Goal: Task Accomplishment & Management: Manage account settings

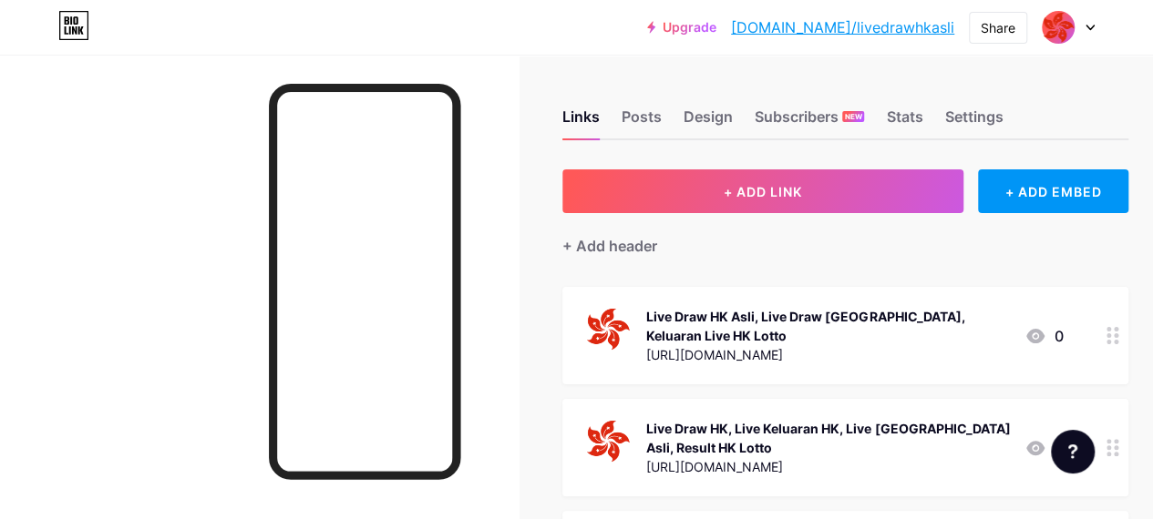
scroll to position [118, 0]
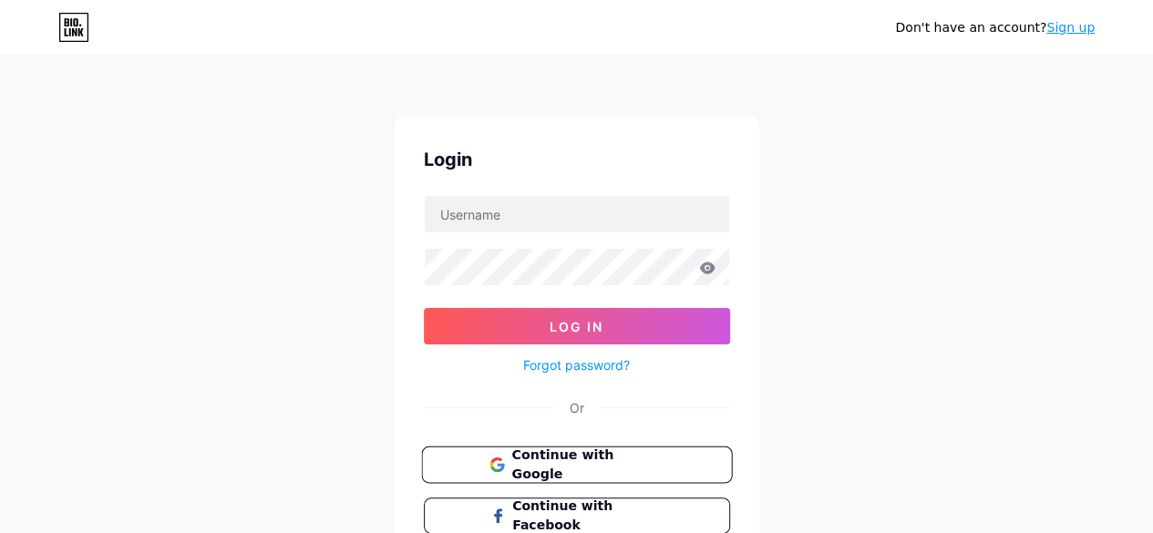
click at [563, 470] on span "Continue with Google" at bounding box center [587, 465] width 152 height 39
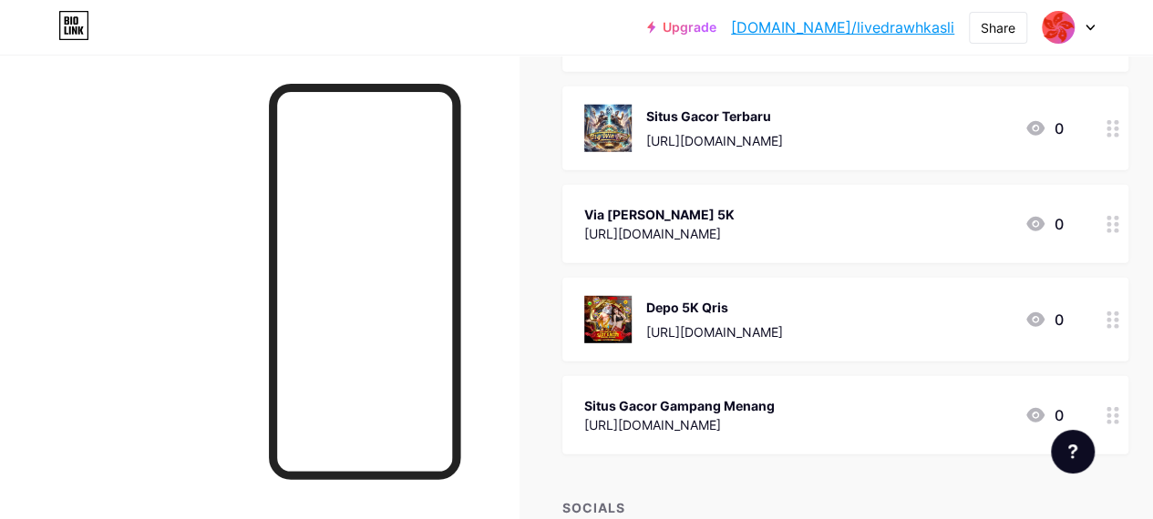
scroll to position [2552, 0]
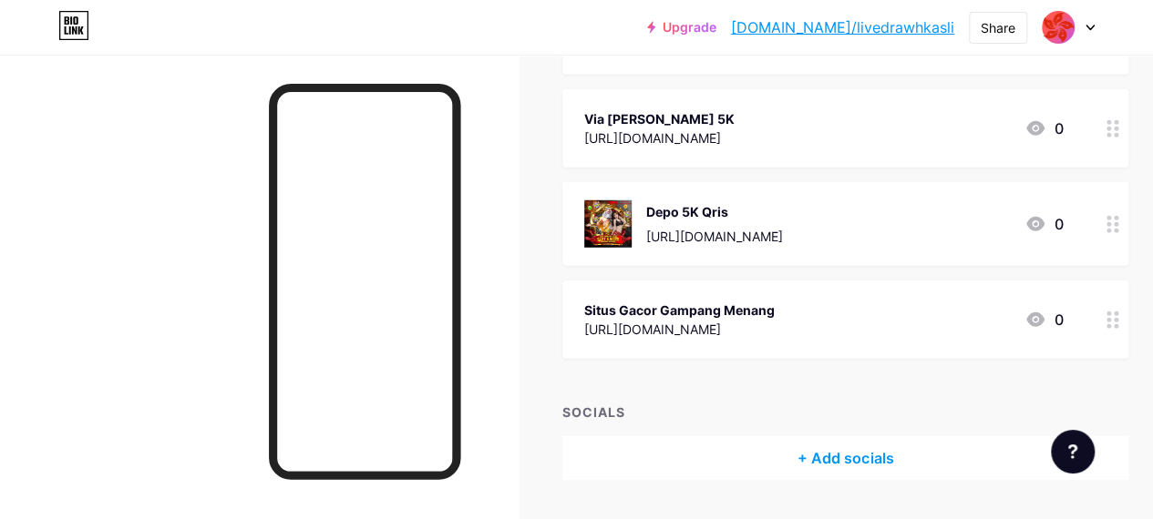
click at [775, 301] on div "Situs Gacor Gampang Menang" at bounding box center [679, 310] width 190 height 19
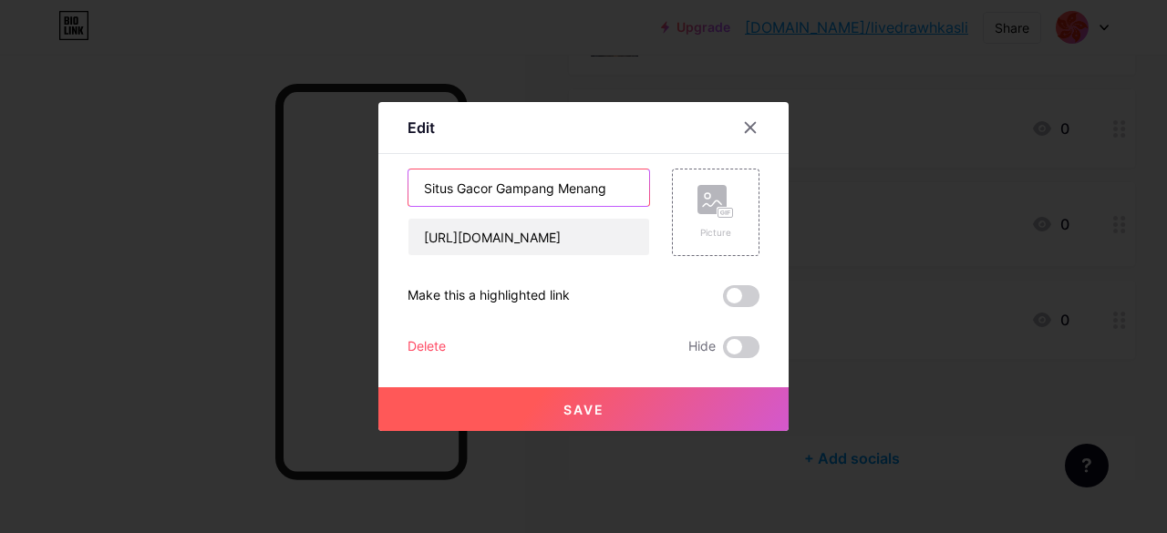
drag, startPoint x: 451, startPoint y: 186, endPoint x: 620, endPoint y: 184, distance: 168.6
click at [620, 184] on input "Situs Gacor Gampang Menang" at bounding box center [528, 188] width 241 height 36
type input "Situs Winrate Tinggi"
click at [589, 400] on button "Save" at bounding box center [583, 409] width 410 height 44
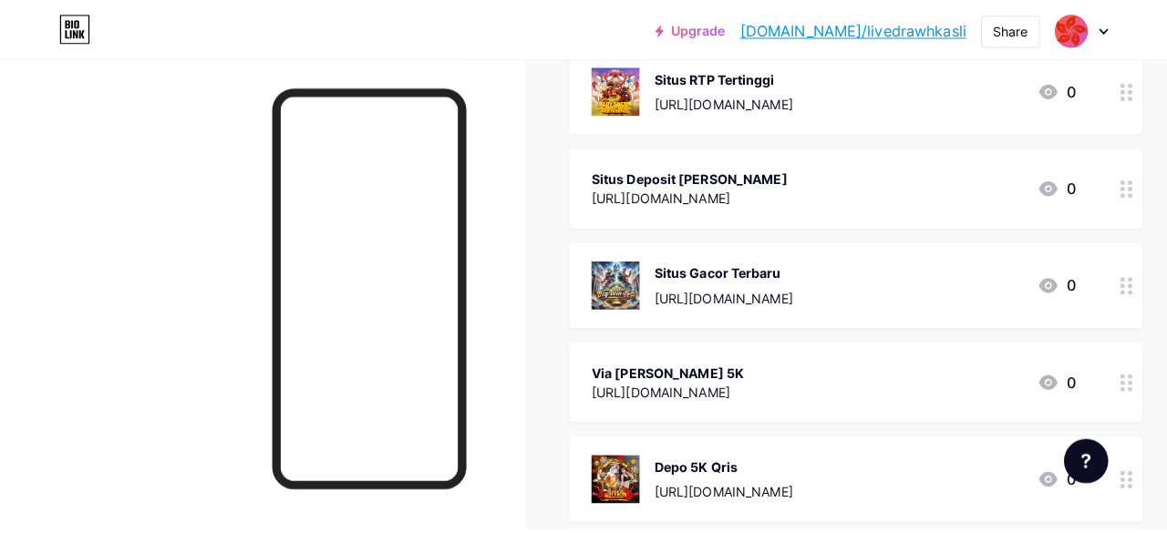
scroll to position [2278, 0]
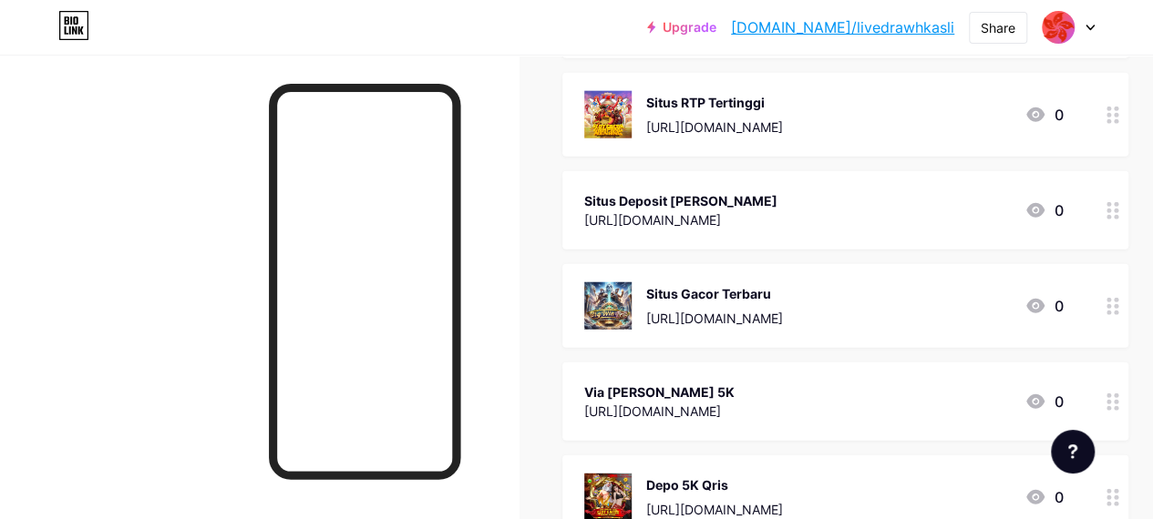
click at [751, 309] on div "https://ceciliastortillagrill.com/contact.html" at bounding box center [714, 318] width 137 height 19
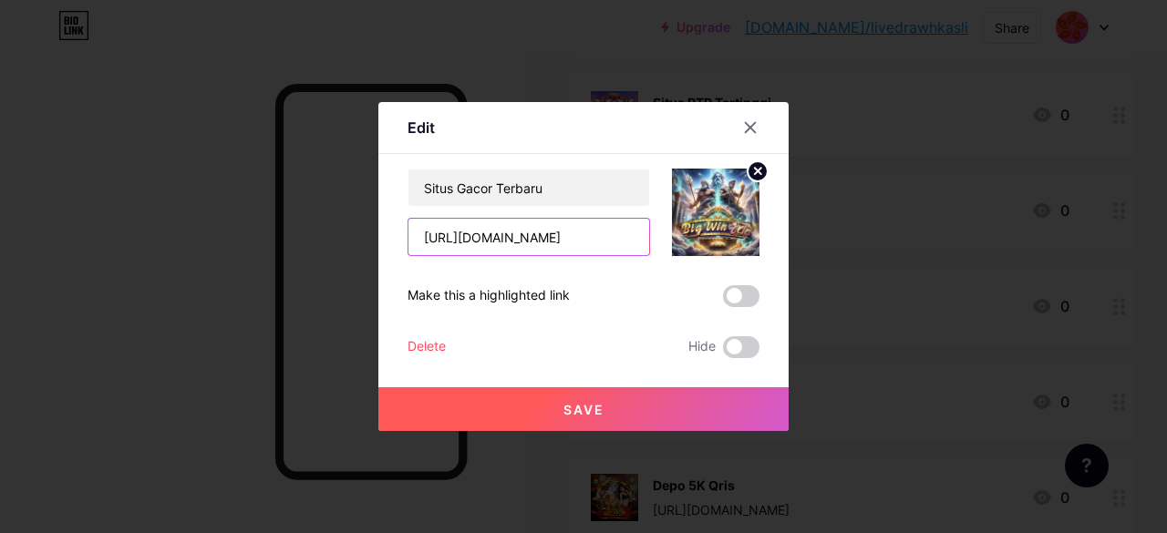
click at [538, 242] on input "https://ceciliastortillagrill.com/contact.html" at bounding box center [528, 237] width 241 height 36
paste input "www.flameseatery.com/bar"
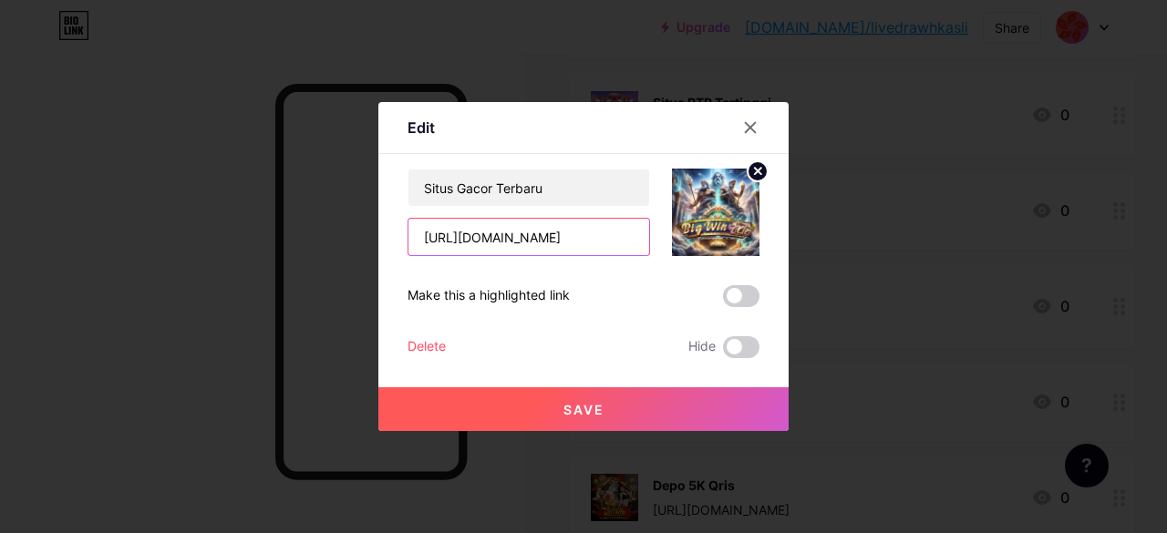
type input "https://www.flameseatery.com/bar.html"
click at [596, 410] on button "Save" at bounding box center [583, 409] width 410 height 44
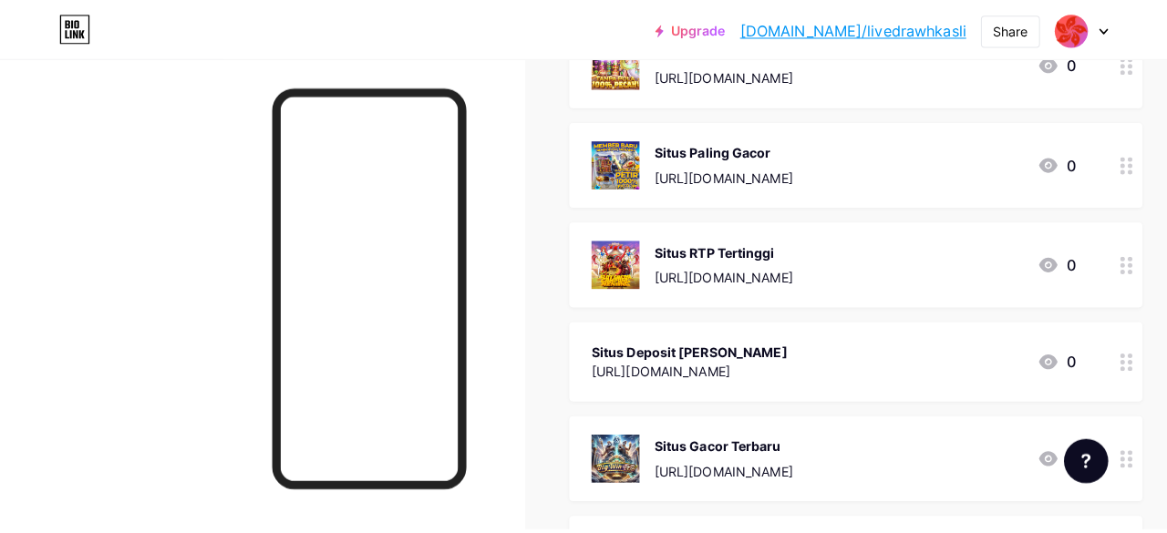
scroll to position [2096, 0]
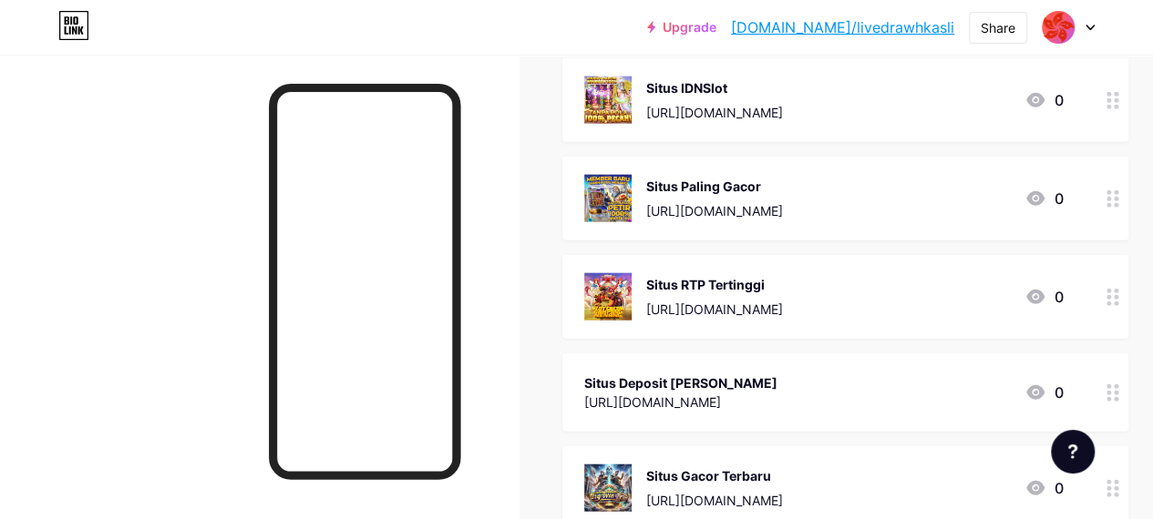
click at [748, 179] on div "Situs Paling Gacor" at bounding box center [714, 186] width 137 height 19
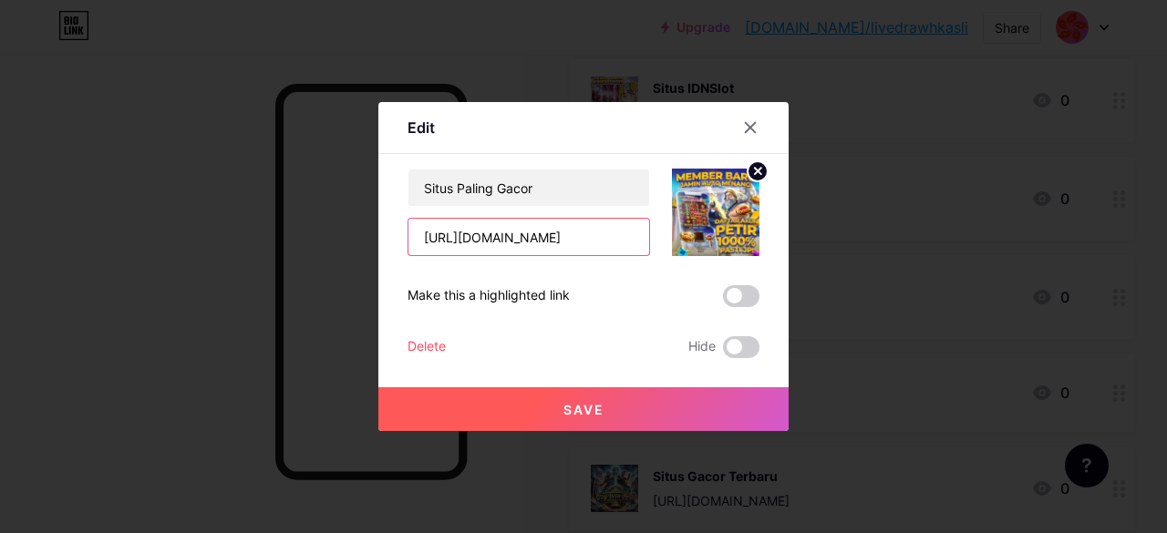
click at [540, 242] on input "https://elastichammer.exploringelasticsearch.com/" at bounding box center [528, 237] width 241 height 36
paste input "www.thetwistedfrenchman.com/the_twisted_frenchman.html"
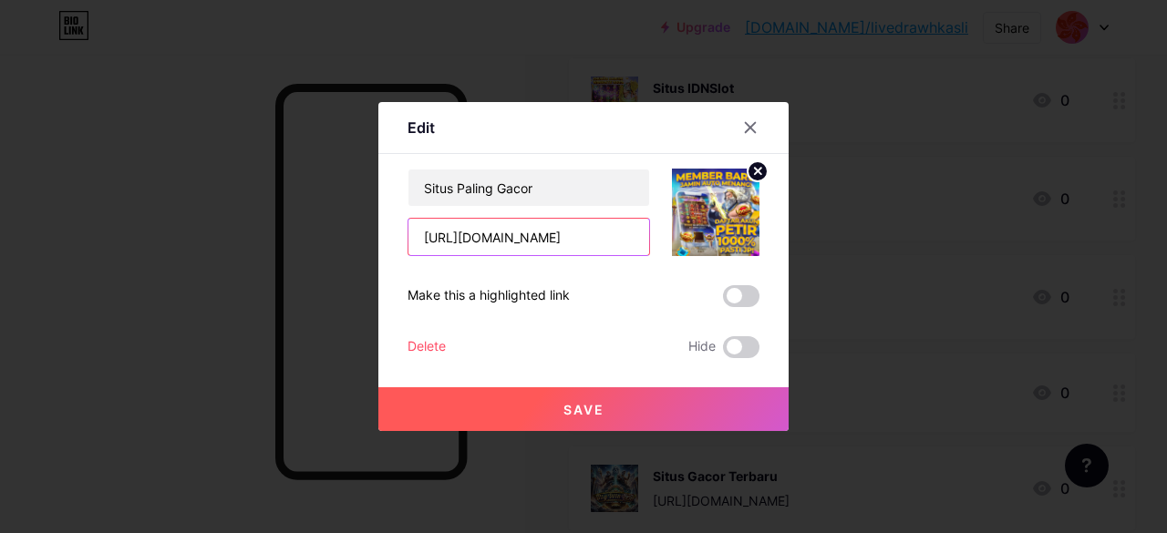
type input "https://www.thetwistedfrenchman.com/the_twisted_frenchman.html"
click at [581, 407] on span "Save" at bounding box center [583, 409] width 41 height 15
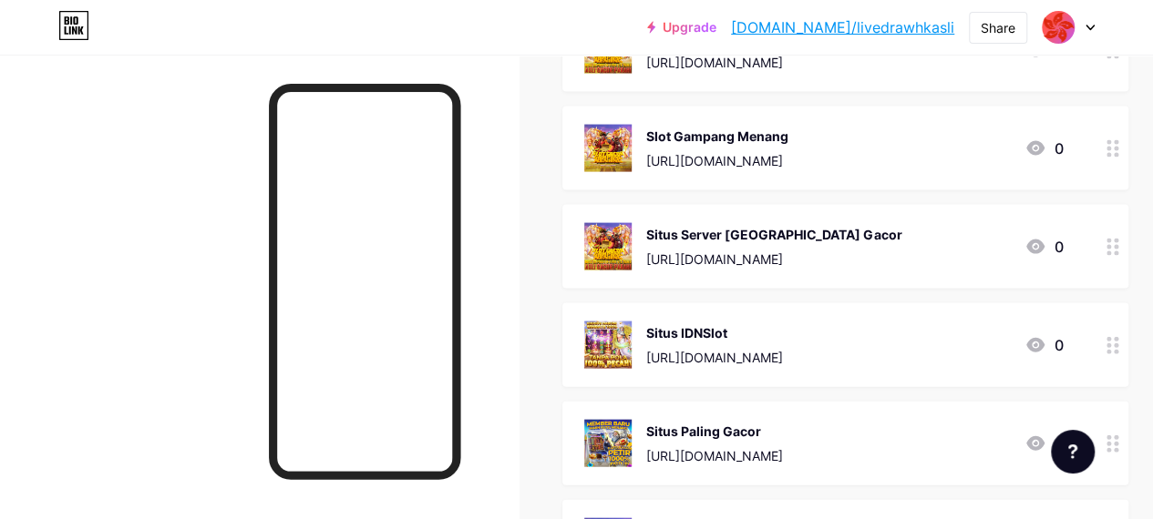
scroll to position [1823, 0]
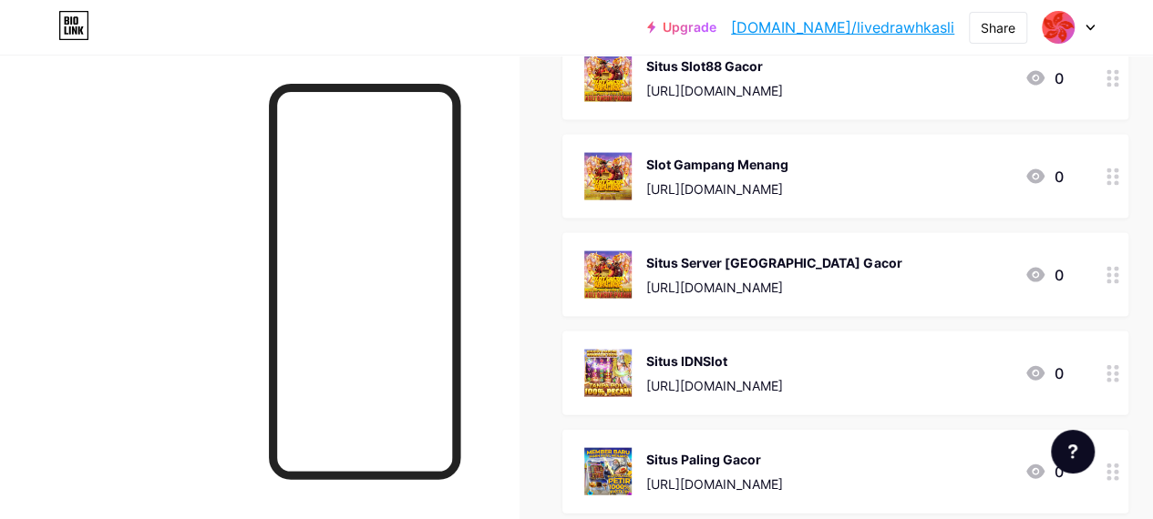
click at [783, 352] on div "Situs IDNSlot" at bounding box center [714, 361] width 137 height 19
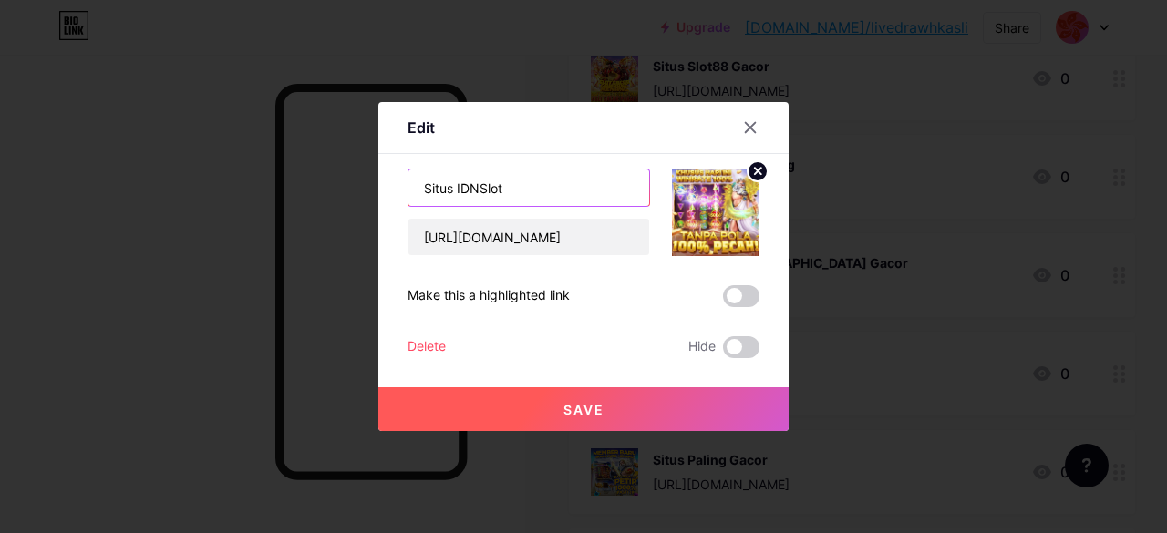
drag, startPoint x: 532, startPoint y: 191, endPoint x: 449, endPoint y: 187, distance: 83.1
click at [449, 187] on input "Situs IDNSlot" at bounding box center [528, 188] width 241 height 36
type input "Situs Deposit 5K"
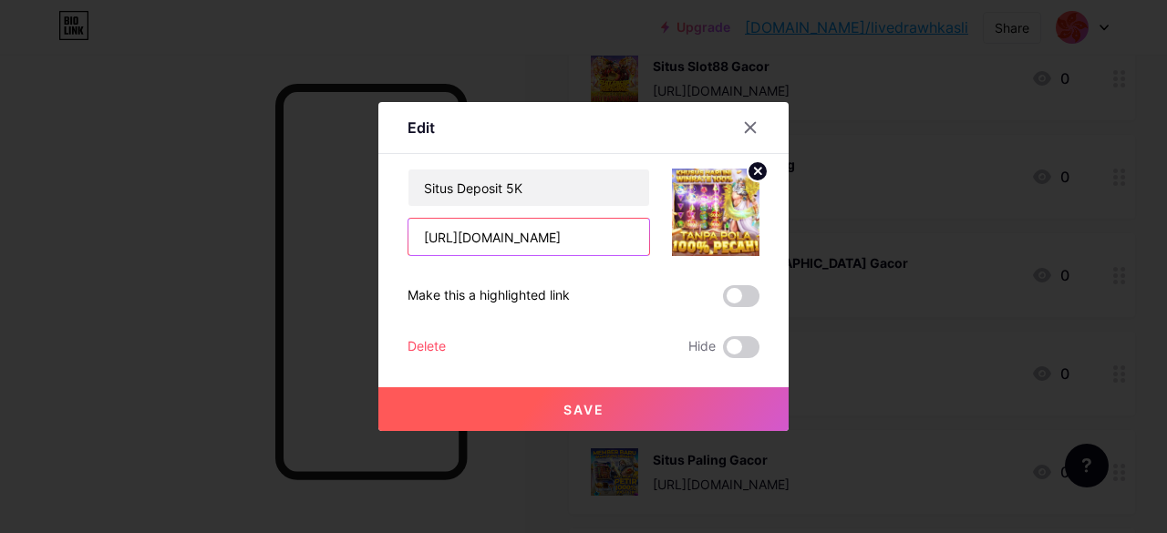
click at [514, 243] on input "https://www.botecoipanema.com/menu" at bounding box center [528, 237] width 241 height 36
paste input "holyque"
type input "https://www.holyque.com/menu"
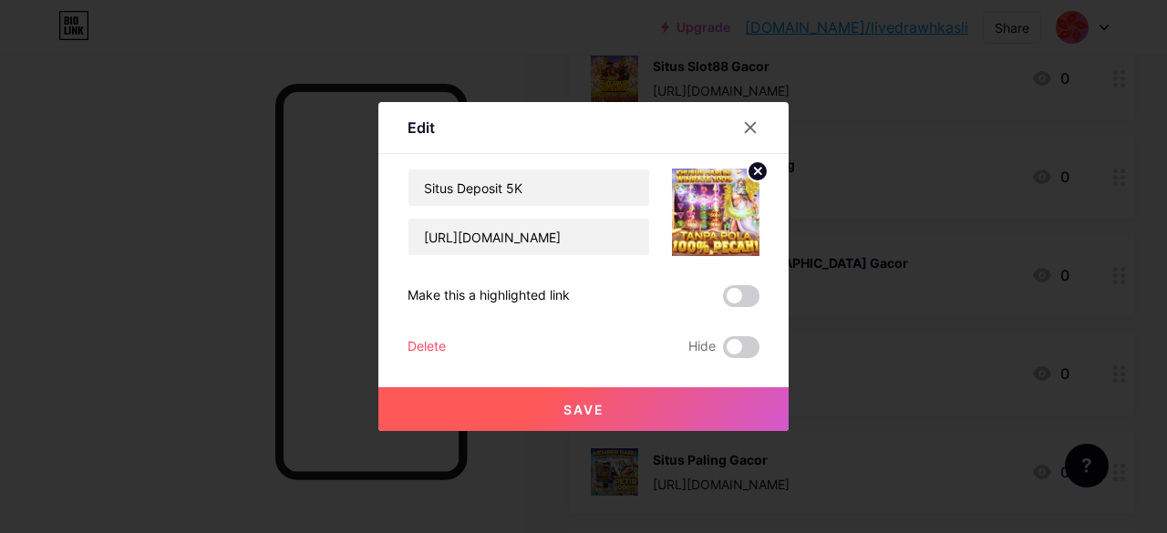
click at [545, 403] on button "Save" at bounding box center [583, 409] width 410 height 44
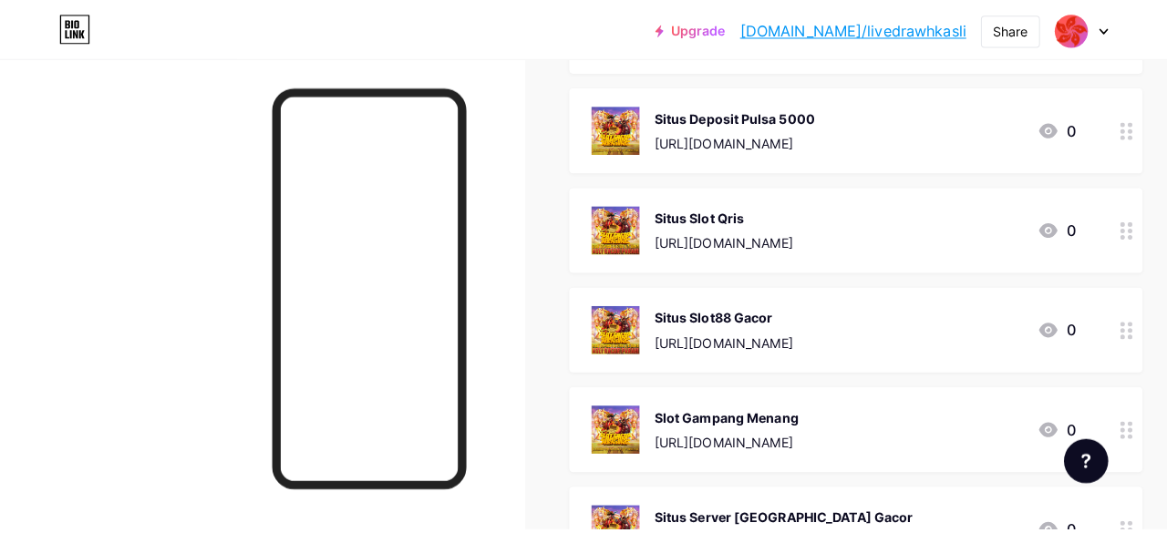
scroll to position [1549, 0]
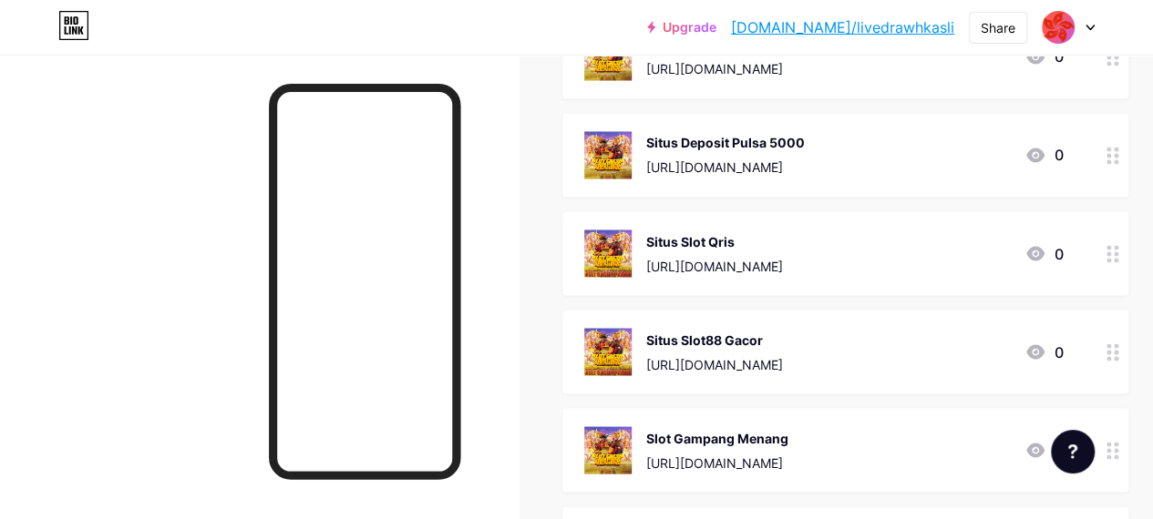
click at [783, 231] on div "Situs Slot Qris" at bounding box center [714, 240] width 137 height 19
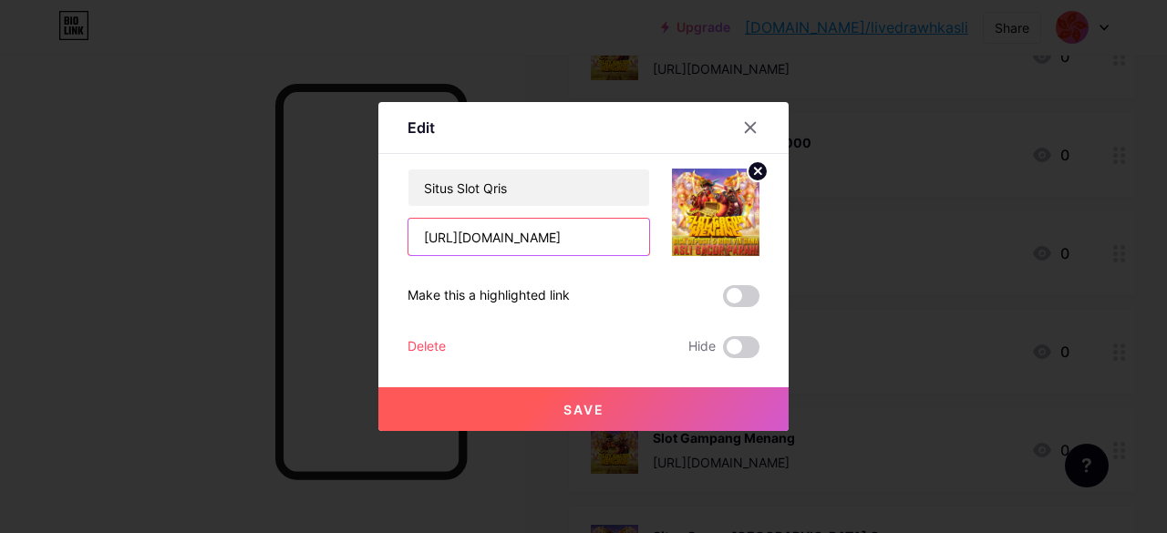
click at [562, 242] on input "https://www.thelocalchandler.com/menus" at bounding box center [528, 237] width 241 height 36
paste input "michaelsdesserts.com/shop"
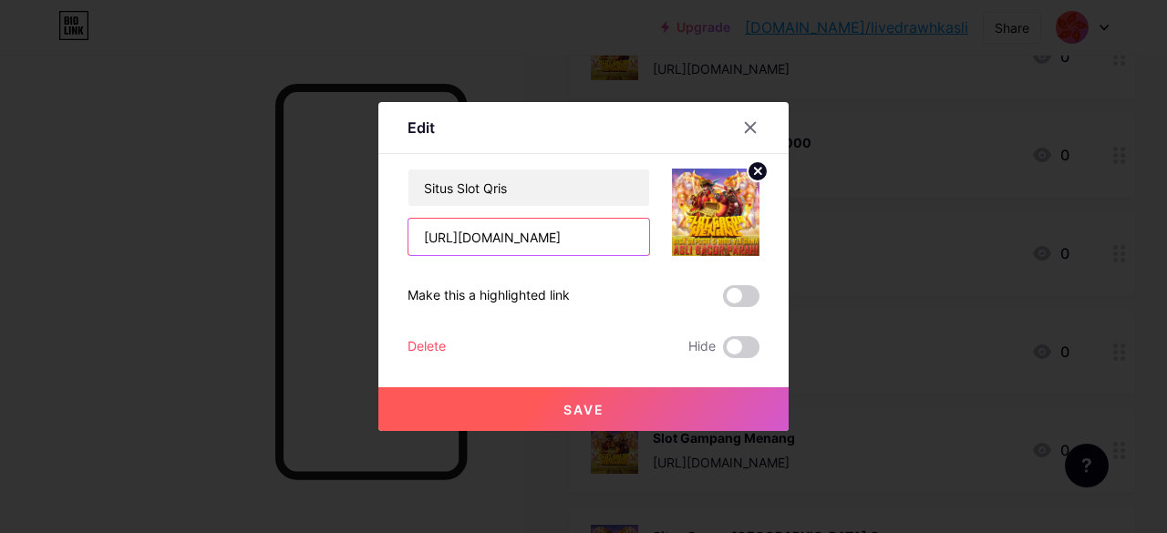
type input "https://www.michaelsdesserts.com/shop"
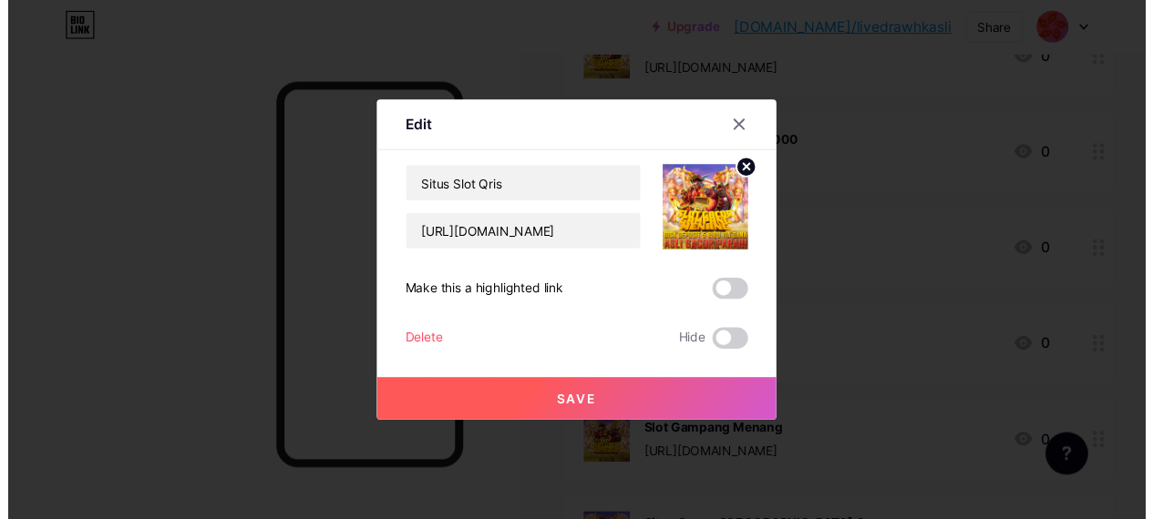
scroll to position [0, 0]
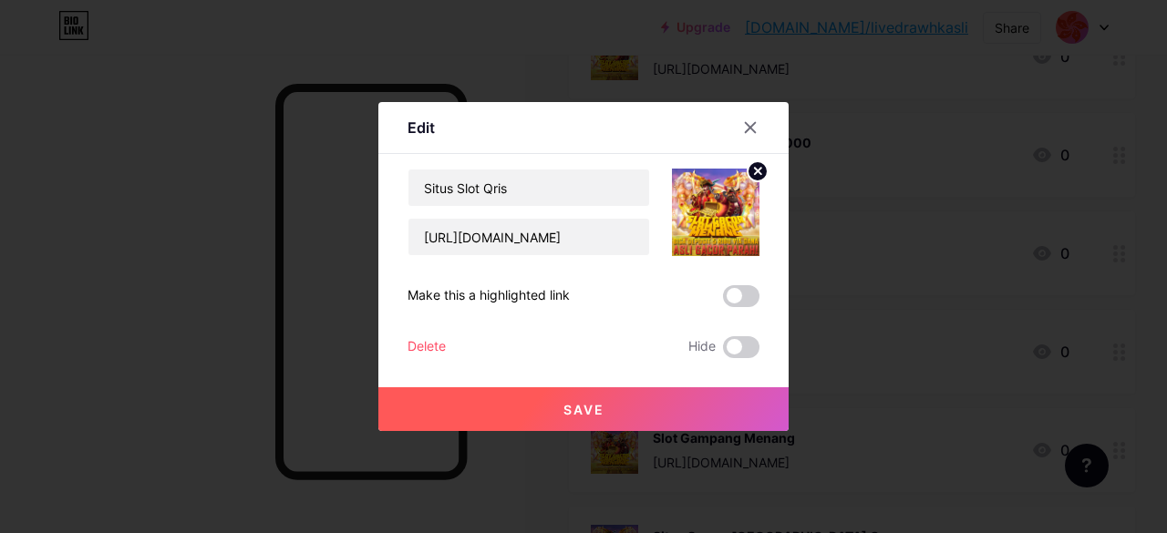
click at [567, 400] on button "Save" at bounding box center [583, 409] width 410 height 44
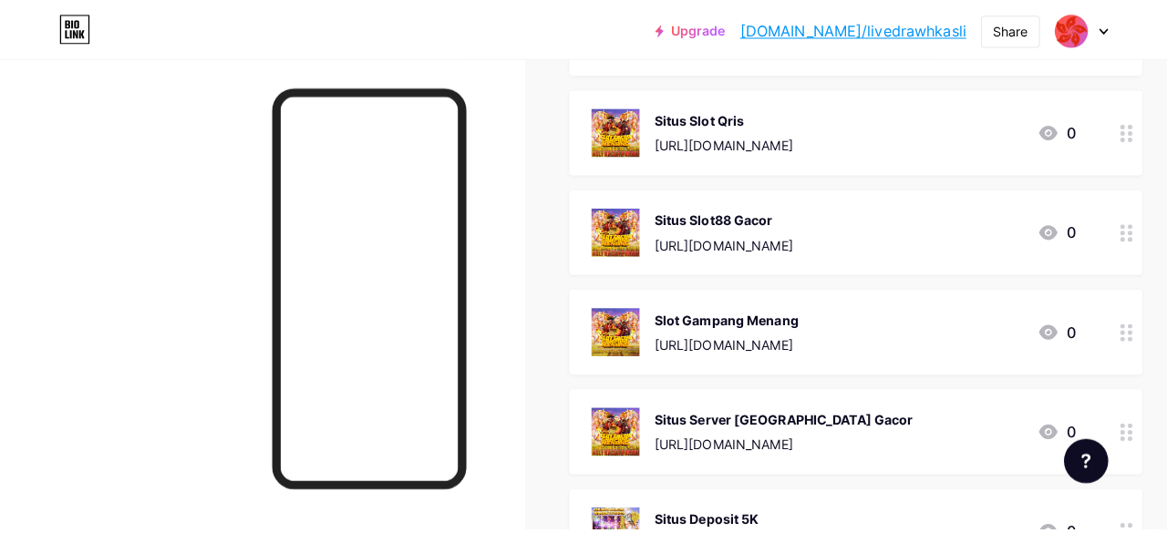
scroll to position [1549, 0]
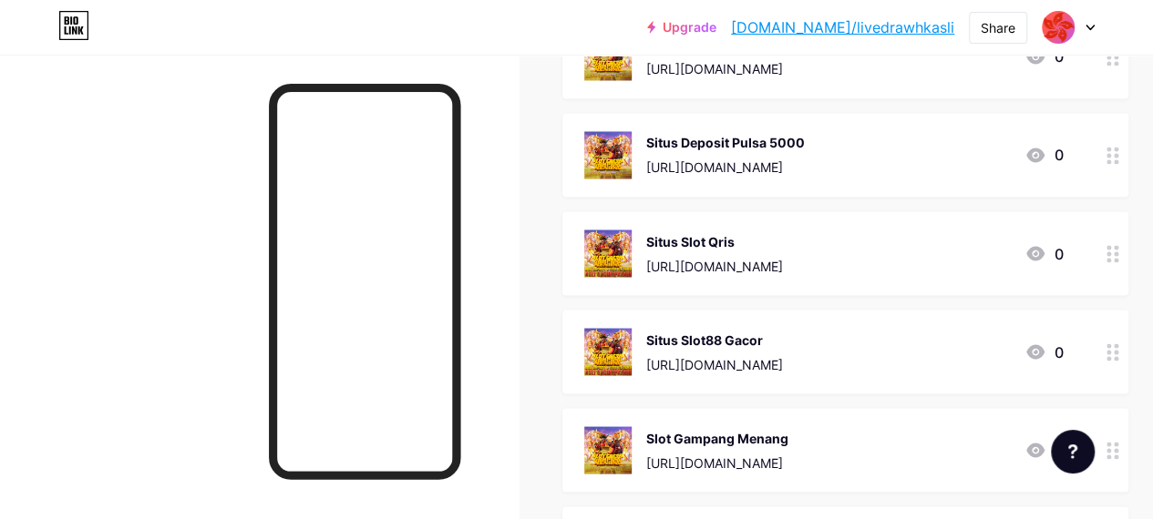
click at [805, 158] on div "https://www.briancookson.org/six-point-plan/" at bounding box center [725, 167] width 159 height 19
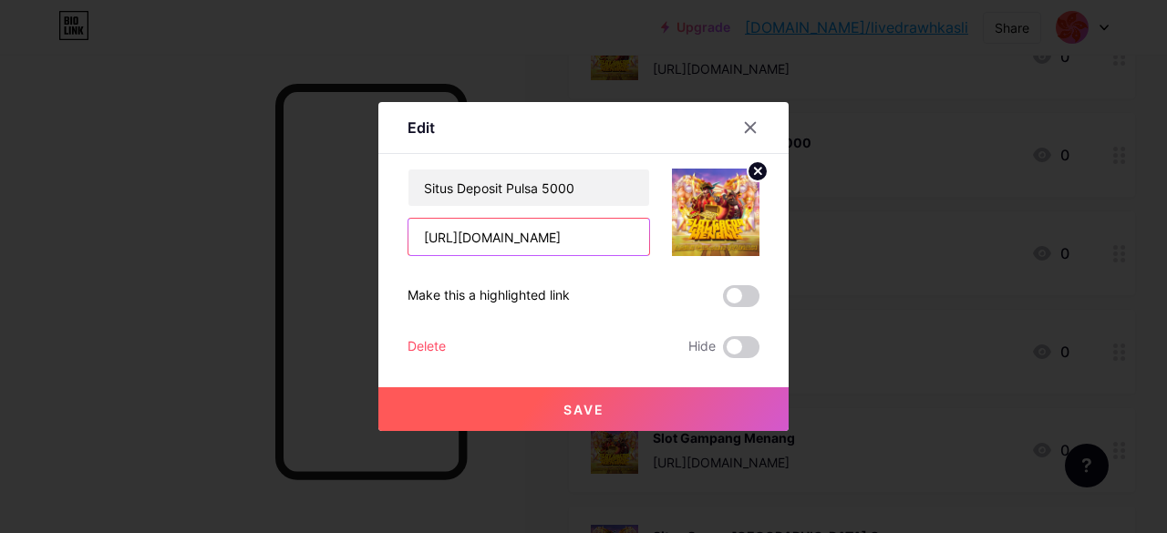
click at [554, 247] on input "https://www.briancookson.org/six-point-plan/" at bounding box center [528, 237] width 241 height 36
paste input "selvacentralgoods.com/baked-goods"
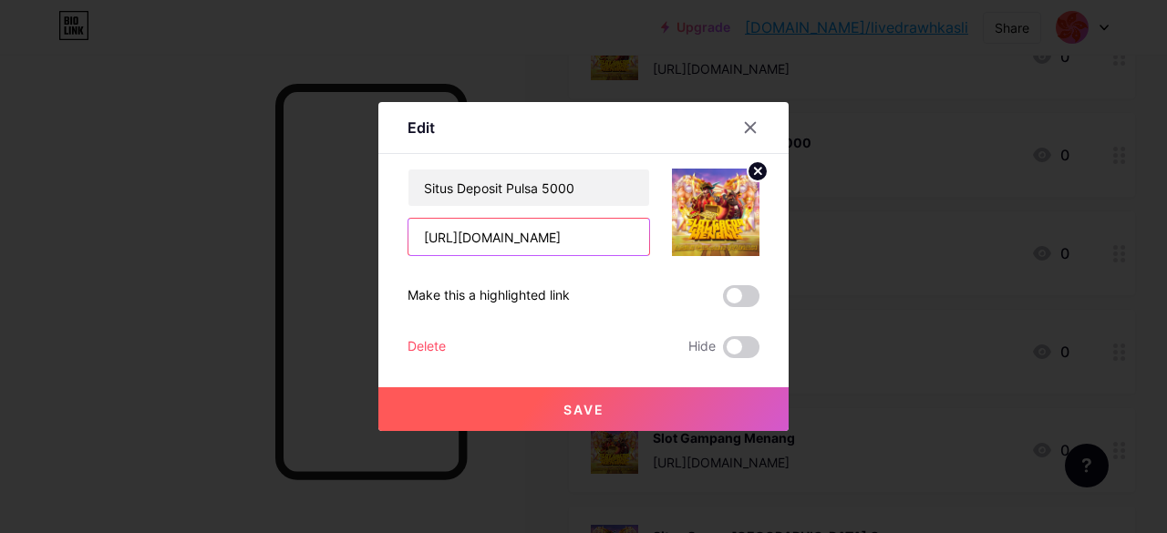
type input "https://www.selvacentralgoods.com/baked-goods"
click at [591, 391] on button "Save" at bounding box center [583, 409] width 410 height 44
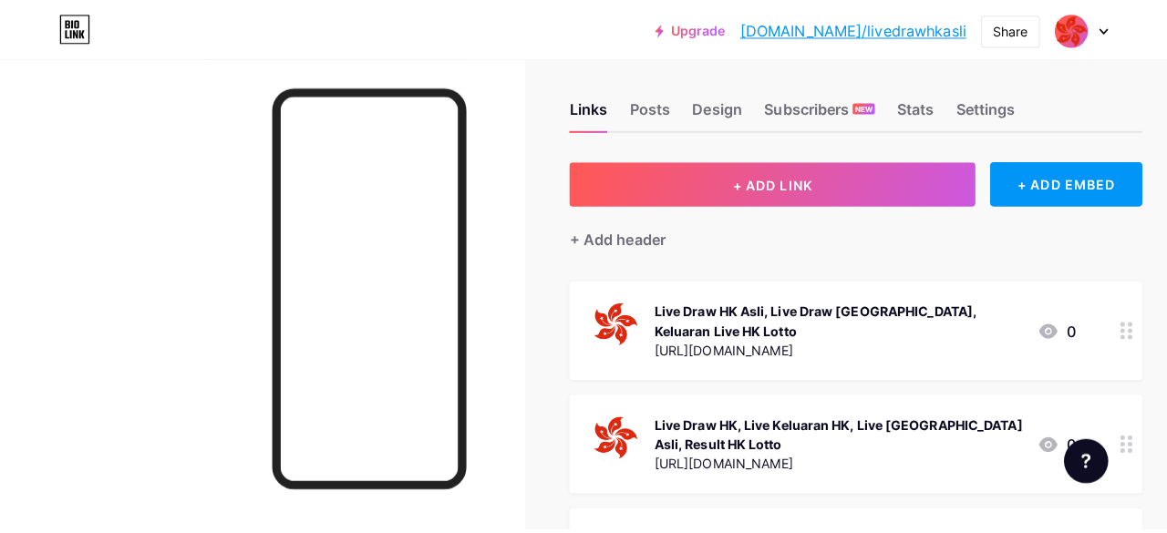
scroll to position [0, 0]
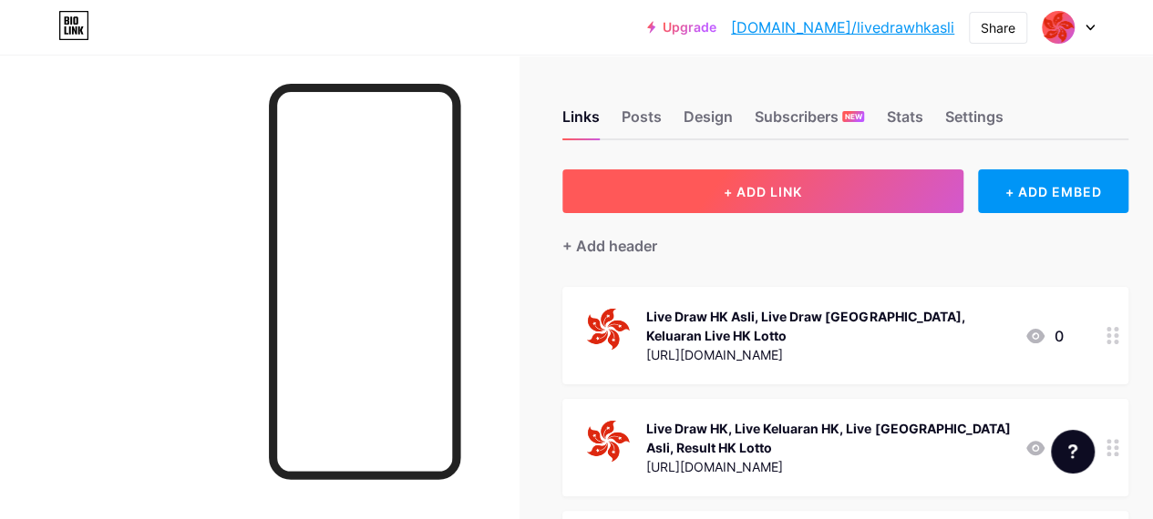
click at [790, 200] on button "+ ADD LINK" at bounding box center [762, 192] width 401 height 44
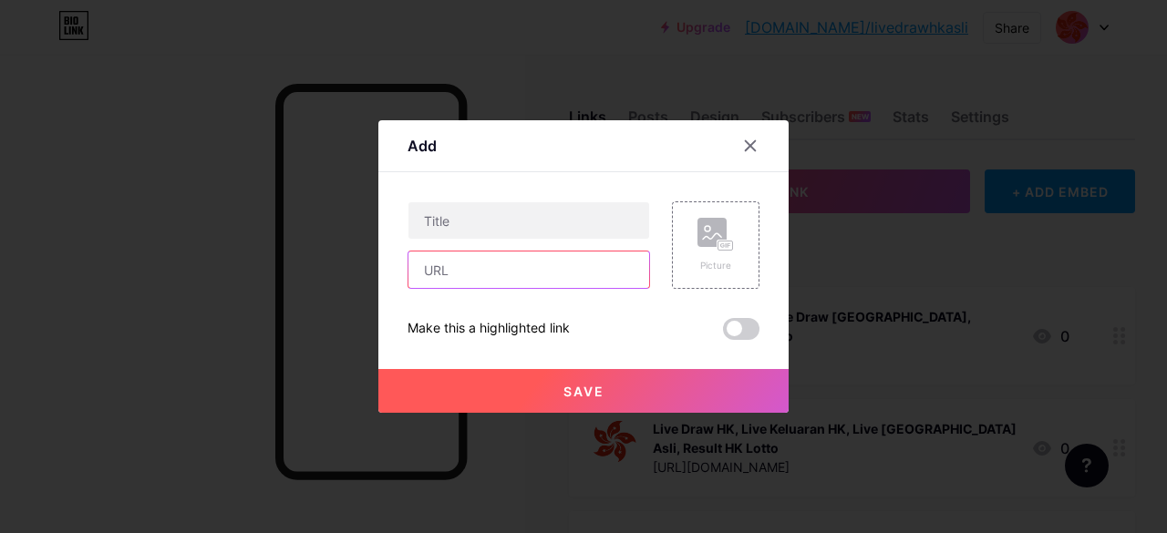
click at [496, 287] on input "text" at bounding box center [528, 270] width 241 height 36
paste input "https://www.birdienosherydrinkingest.com/eat"
type input "https://www.birdienosherydrinkingest.com/eat"
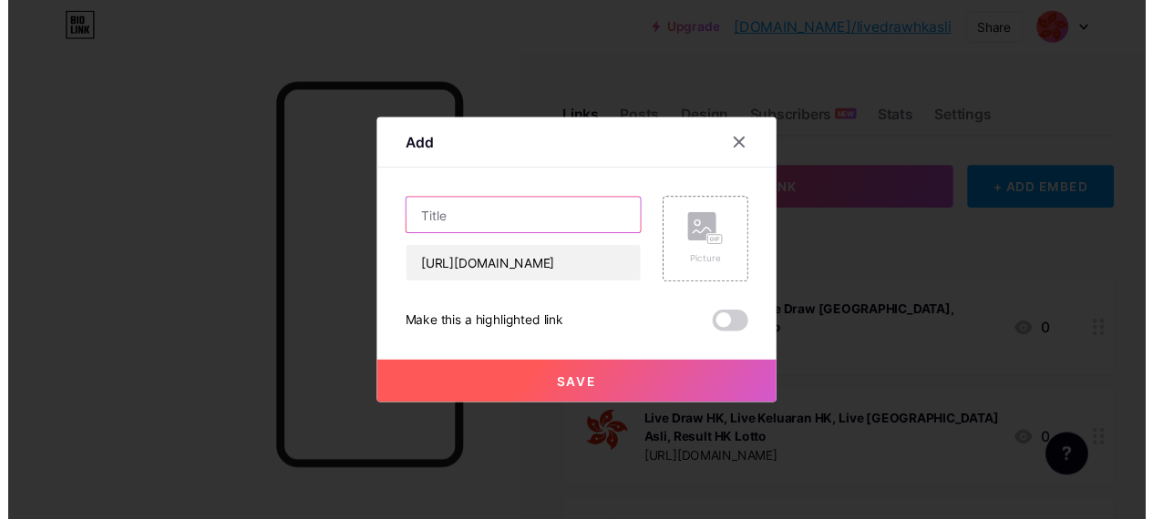
scroll to position [0, 0]
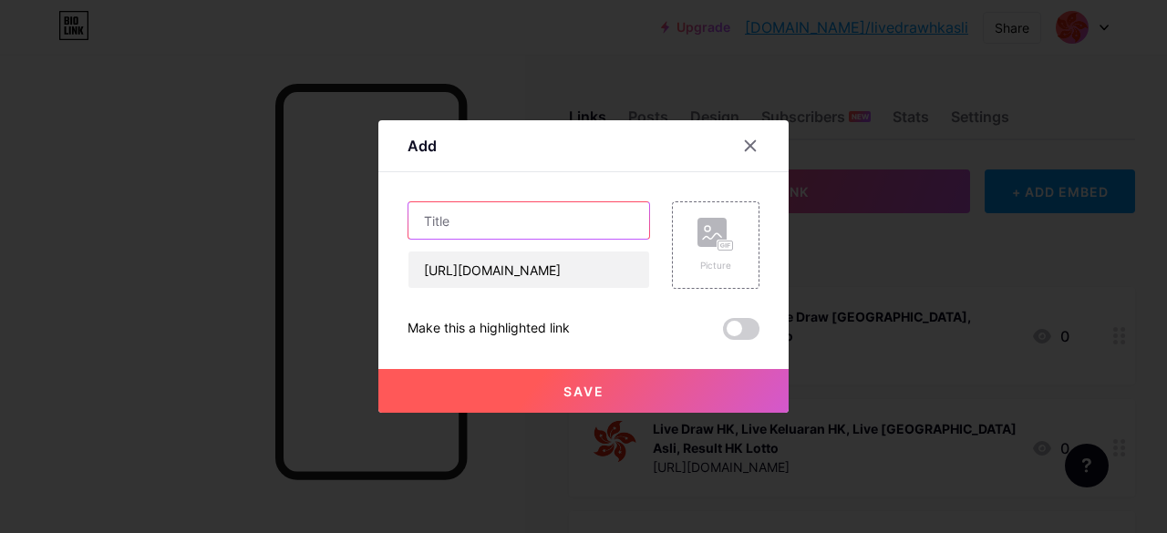
click at [510, 227] on input "text" at bounding box center [528, 220] width 241 height 36
type input "Situs IDNSlot"
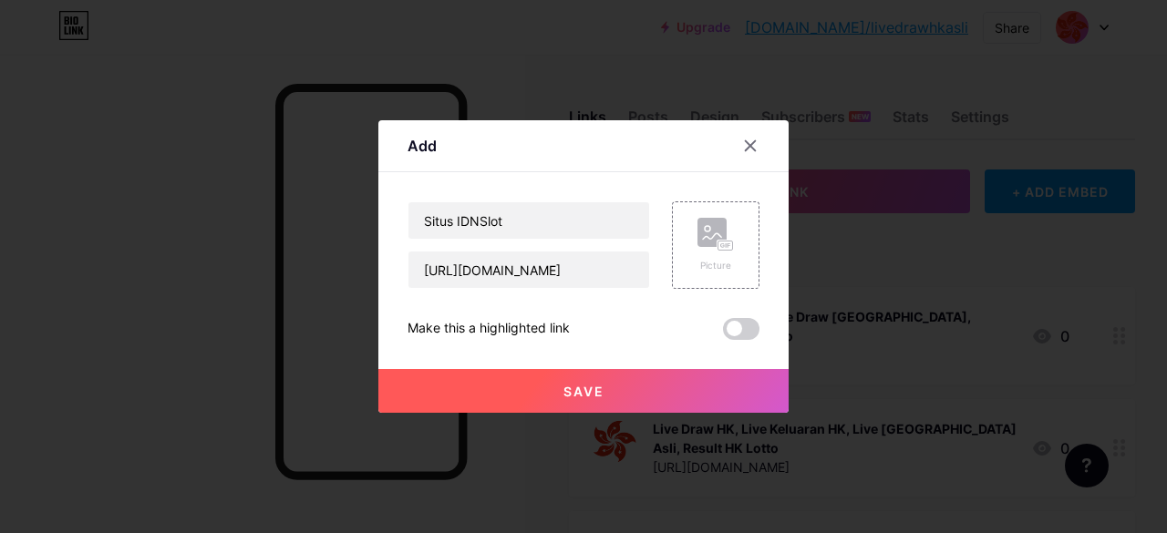
click at [563, 387] on span "Save" at bounding box center [583, 391] width 41 height 15
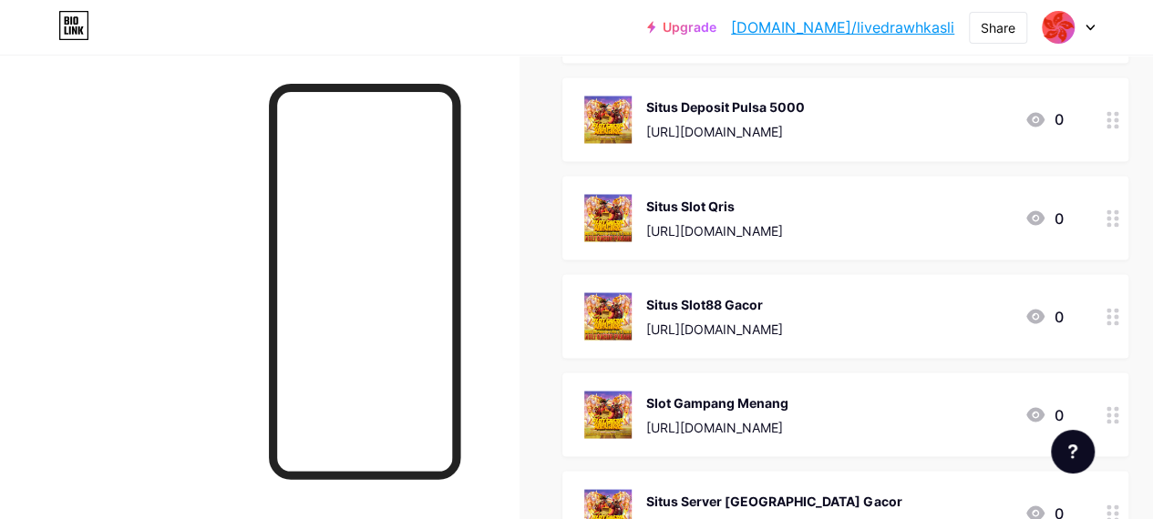
scroll to position [1640, 0]
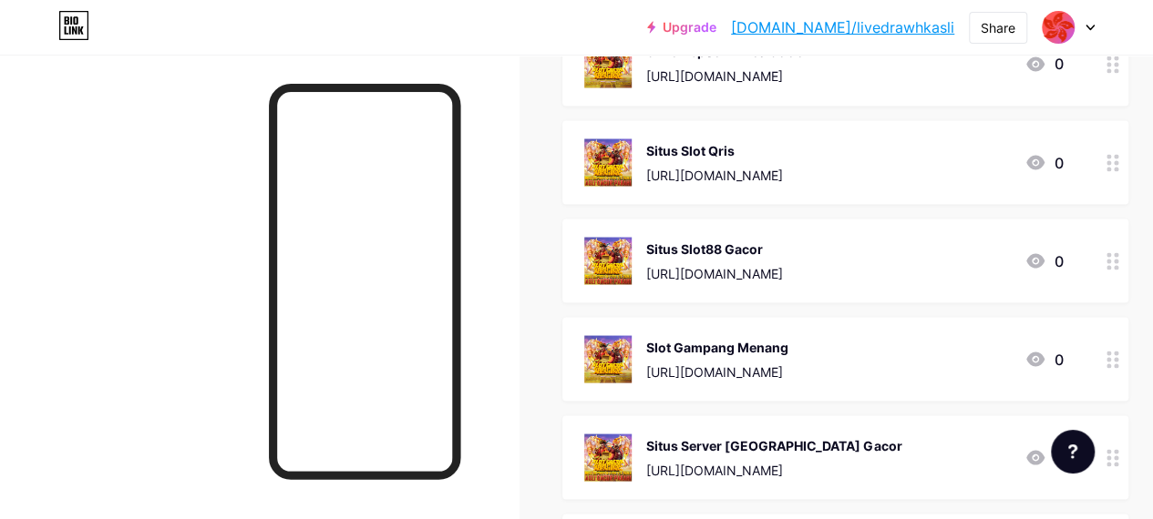
click at [724, 337] on div "Slot Gampang Menang" at bounding box center [717, 346] width 142 height 19
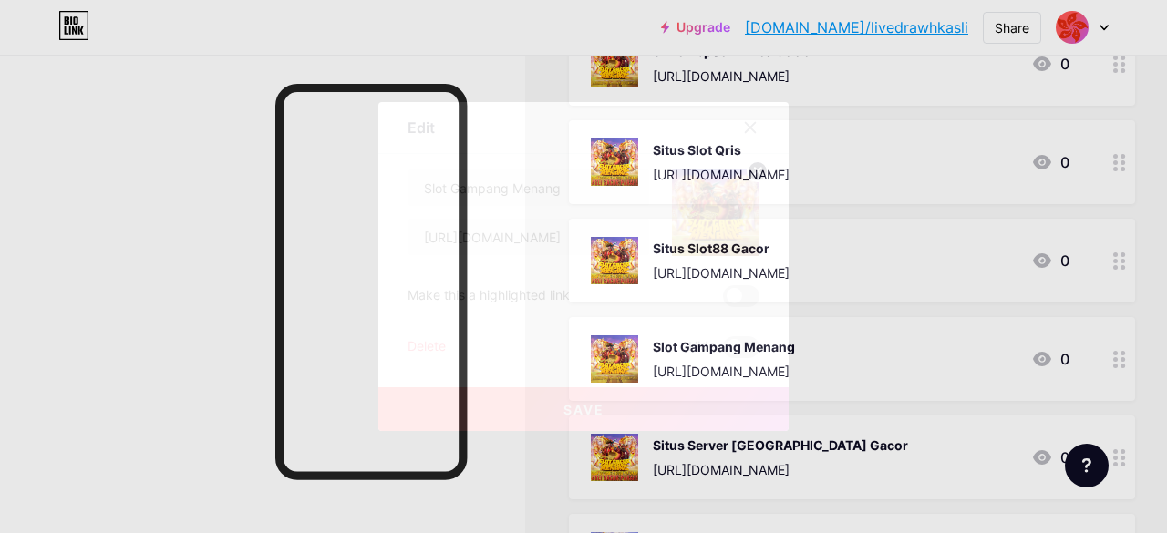
click at [427, 345] on div "Delete" at bounding box center [426, 347] width 38 height 22
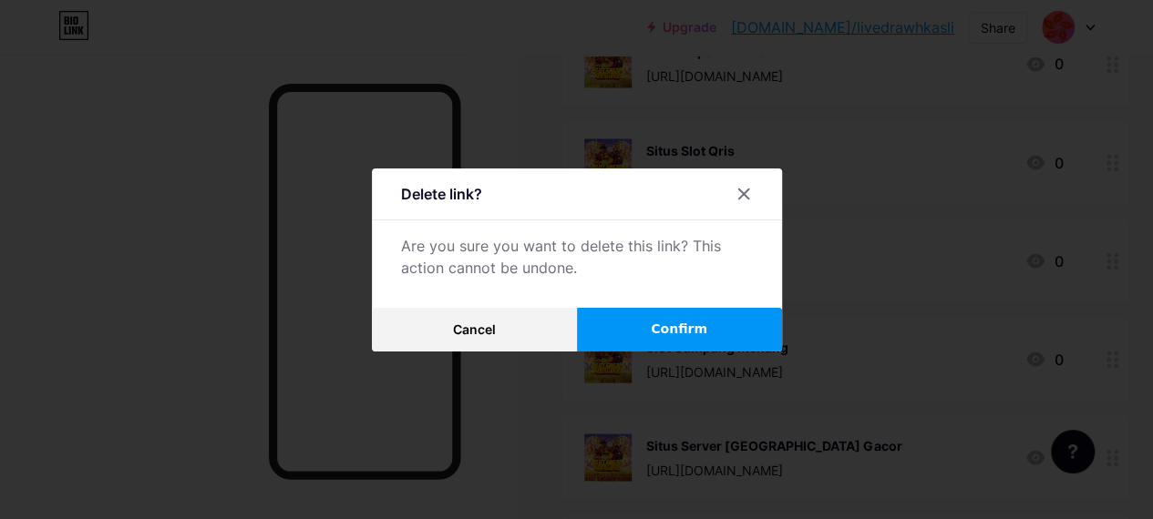
click at [663, 324] on button "Confirm" at bounding box center [679, 330] width 205 height 44
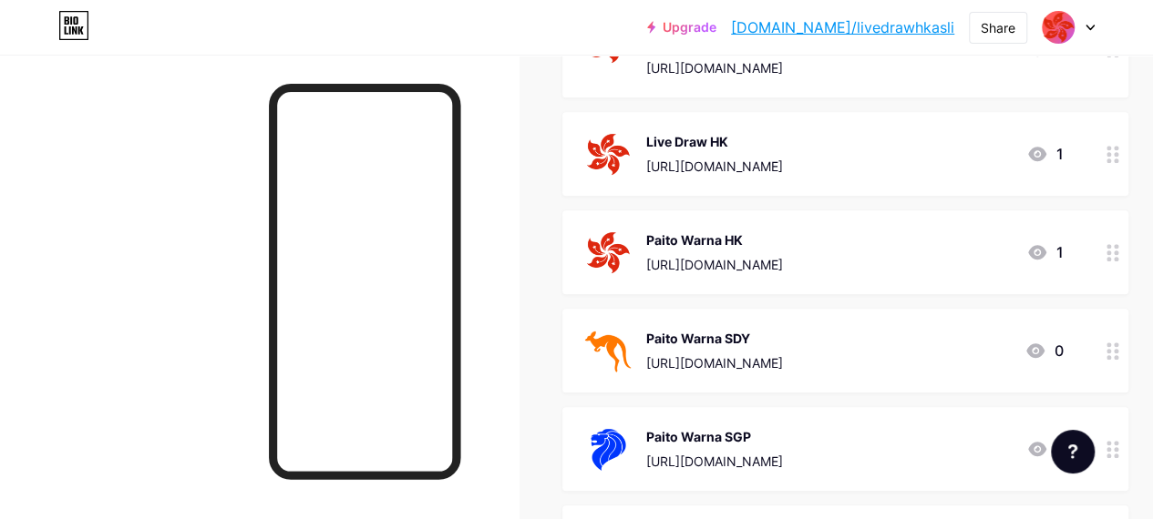
scroll to position [365, 0]
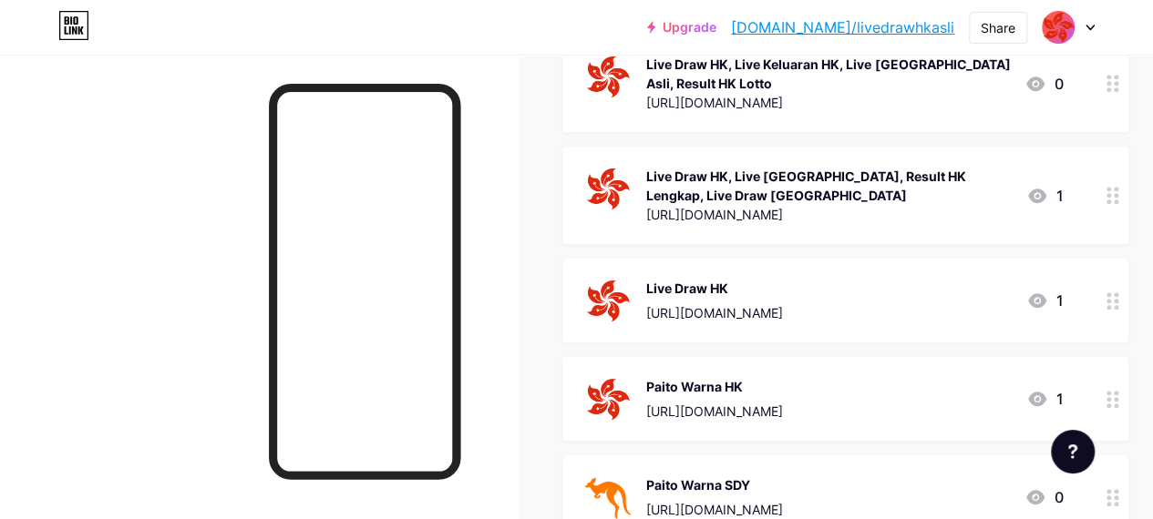
click at [900, 27] on link "bio.link/livedrawhkasli" at bounding box center [842, 27] width 223 height 22
